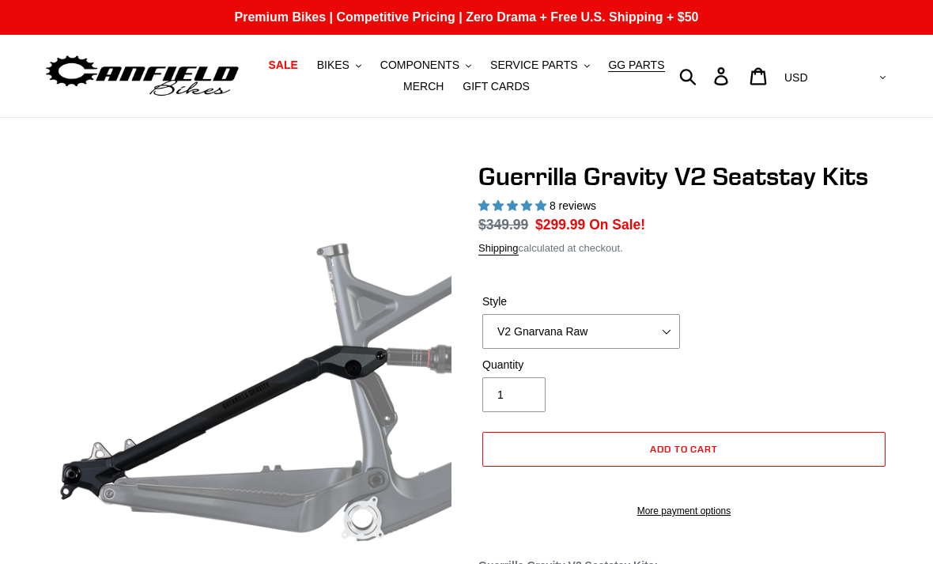
select select "highest-rating"
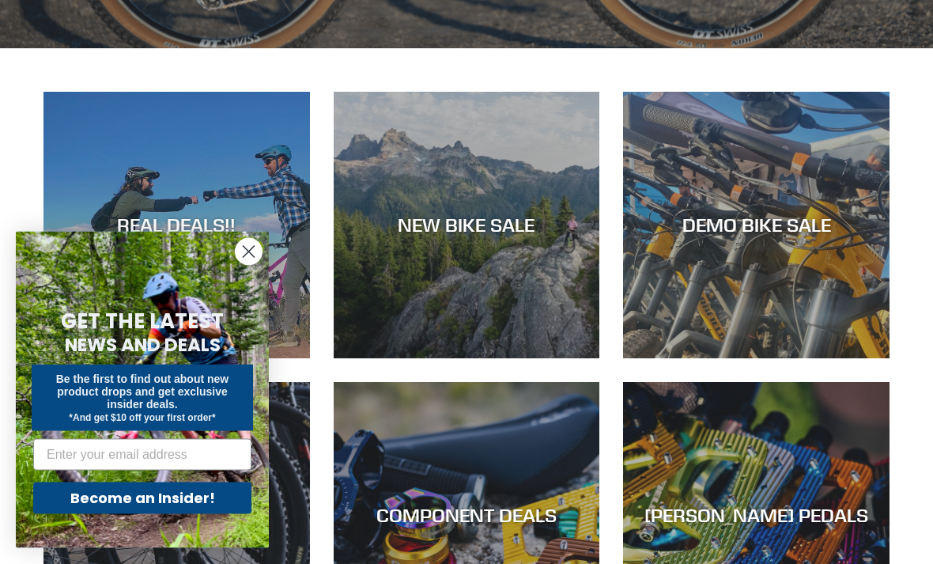
scroll to position [633, 0]
click at [259, 266] on icon "Close dialog" at bounding box center [249, 252] width 28 height 28
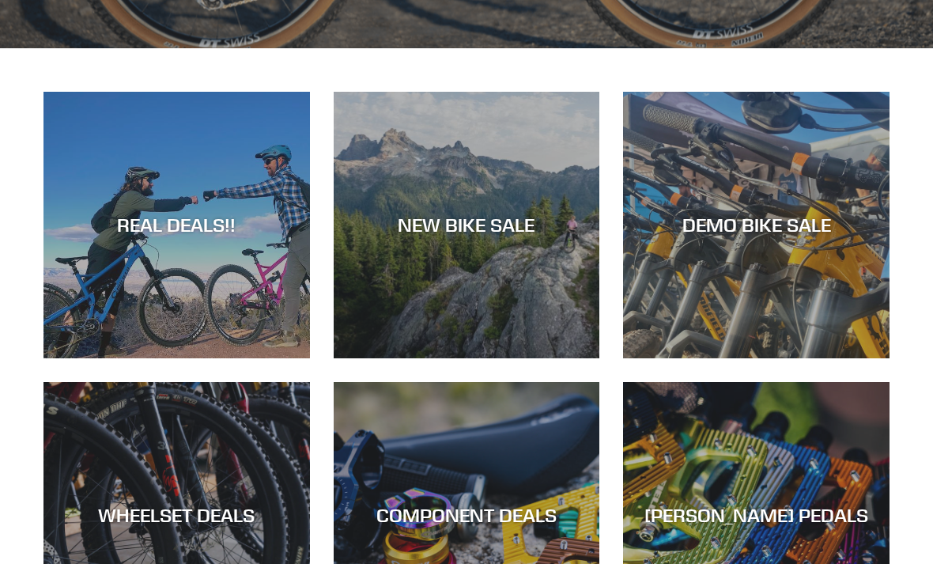
click at [424, 358] on div "NEW BIKE SALE" at bounding box center [467, 358] width 266 height 0
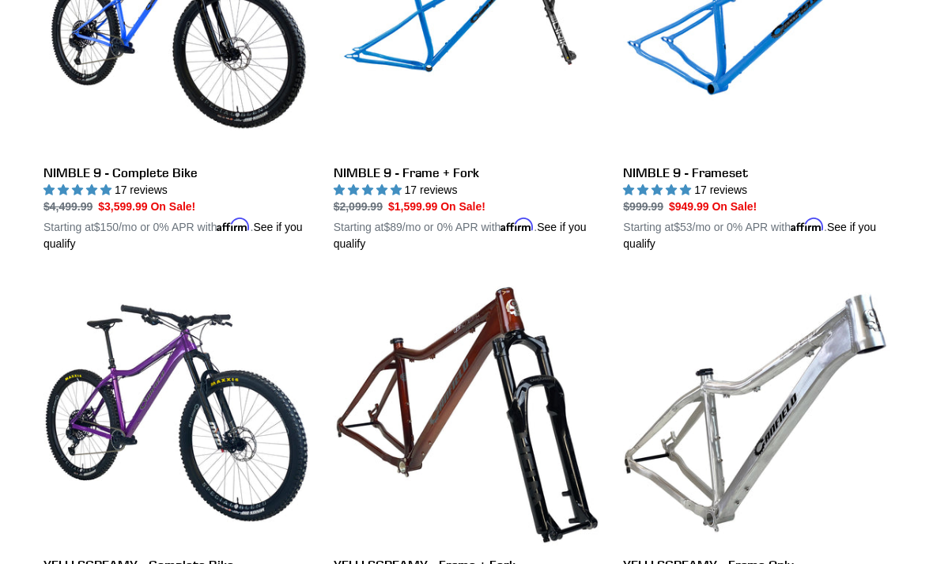
scroll to position [2932, 0]
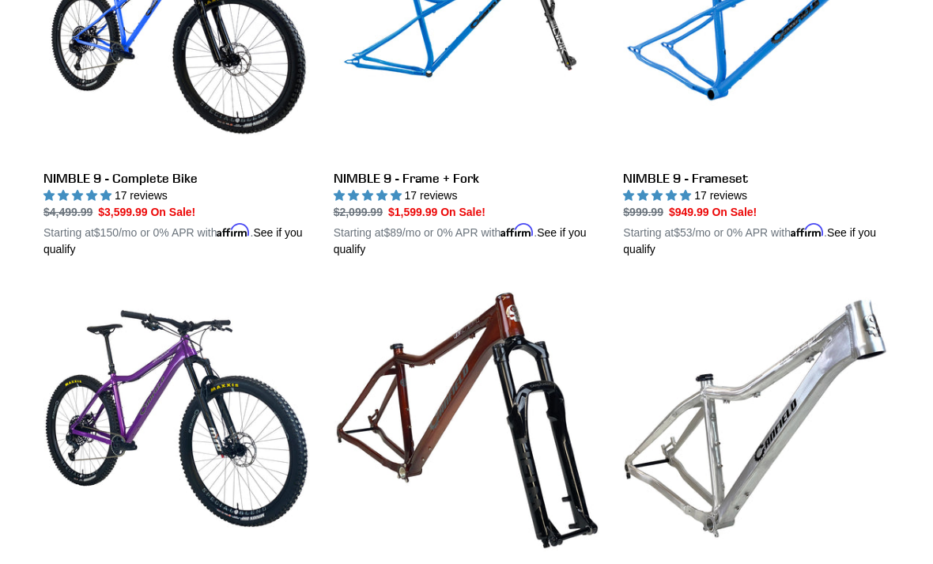
click at [717, 175] on link "NIMBLE 9 - Frameset" at bounding box center [756, 75] width 266 height 364
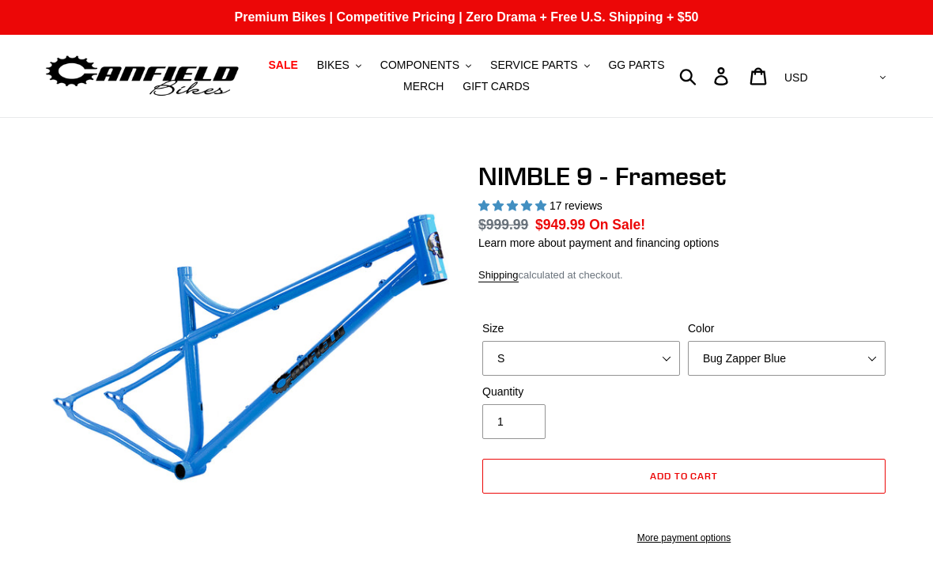
select select "highest-rating"
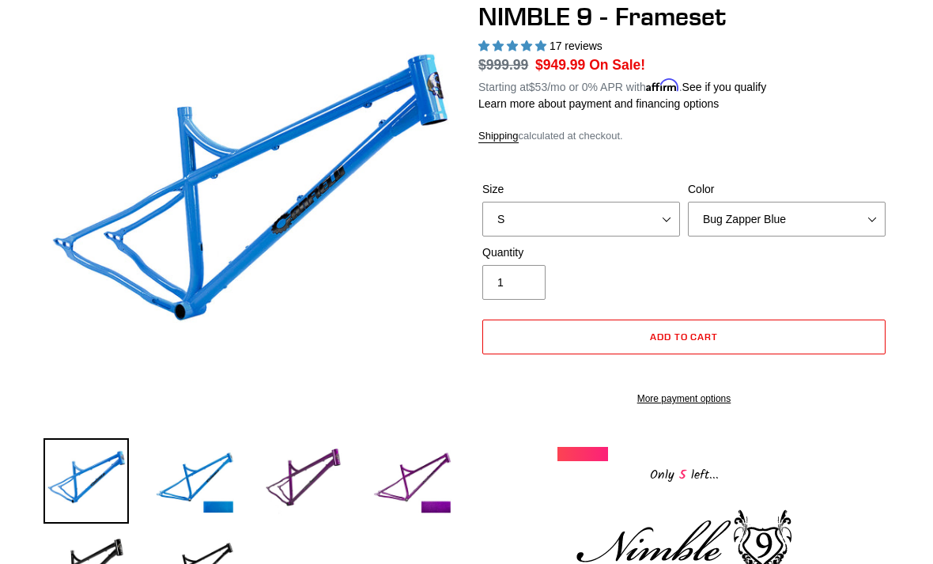
scroll to position [160, 0]
